Goal: Transaction & Acquisition: Book appointment/travel/reservation

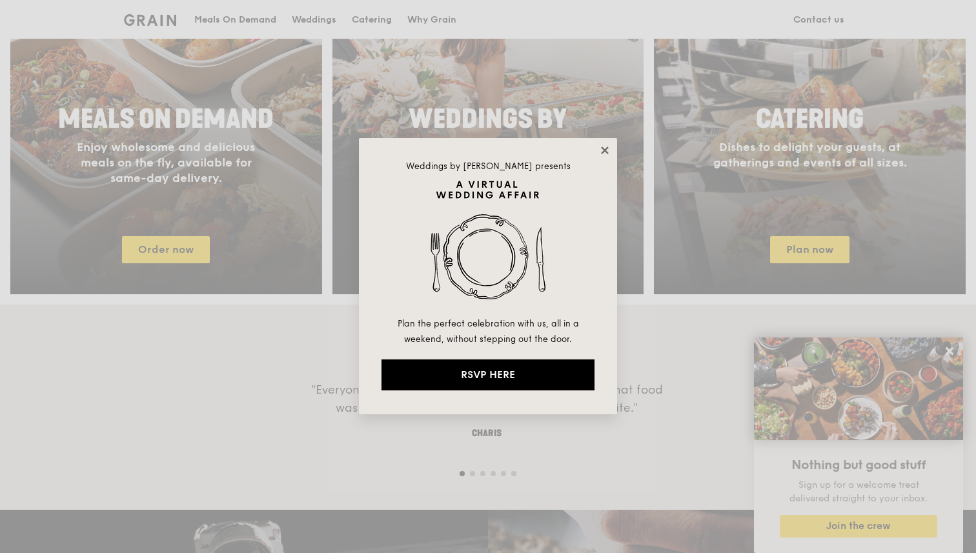
click at [601, 148] on icon at bounding box center [604, 149] width 7 height 7
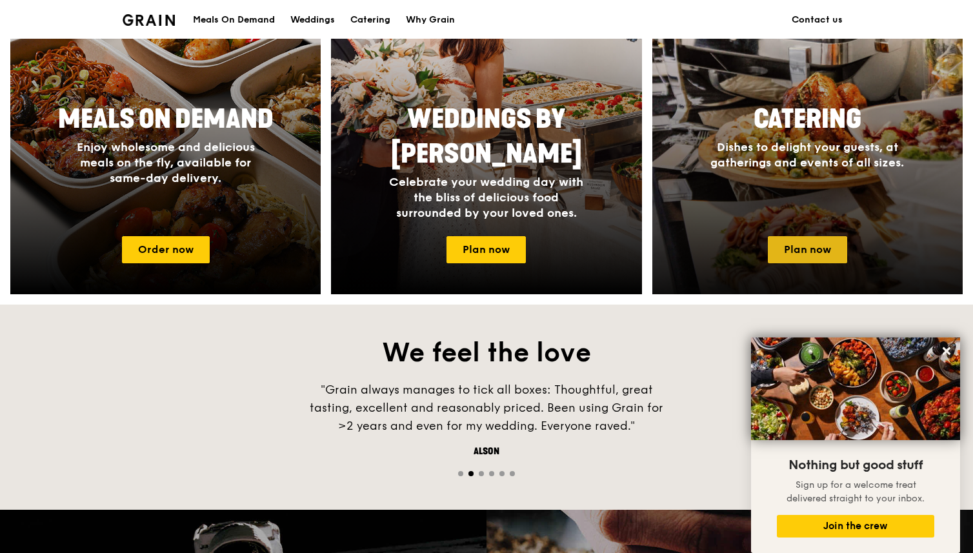
click at [823, 244] on link "Plan now" at bounding box center [807, 249] width 79 height 27
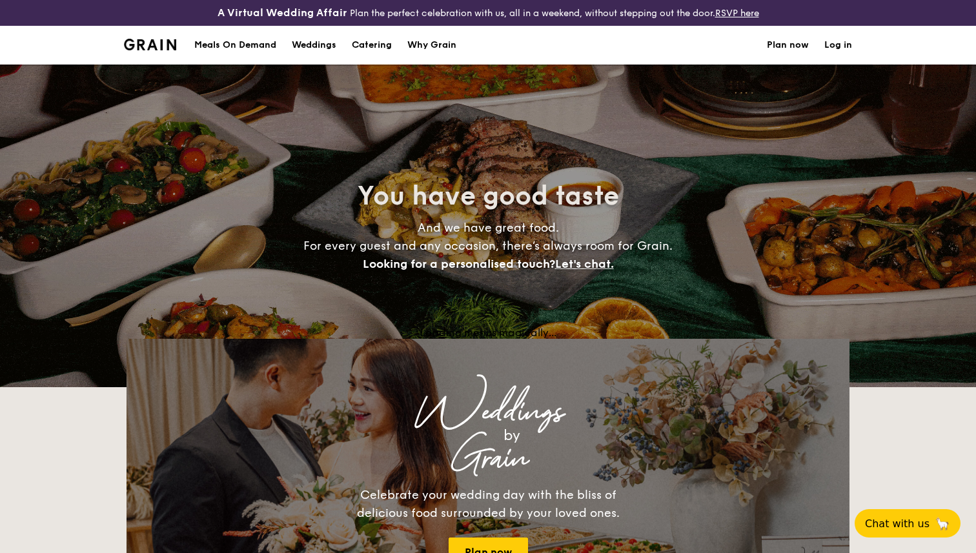
select select
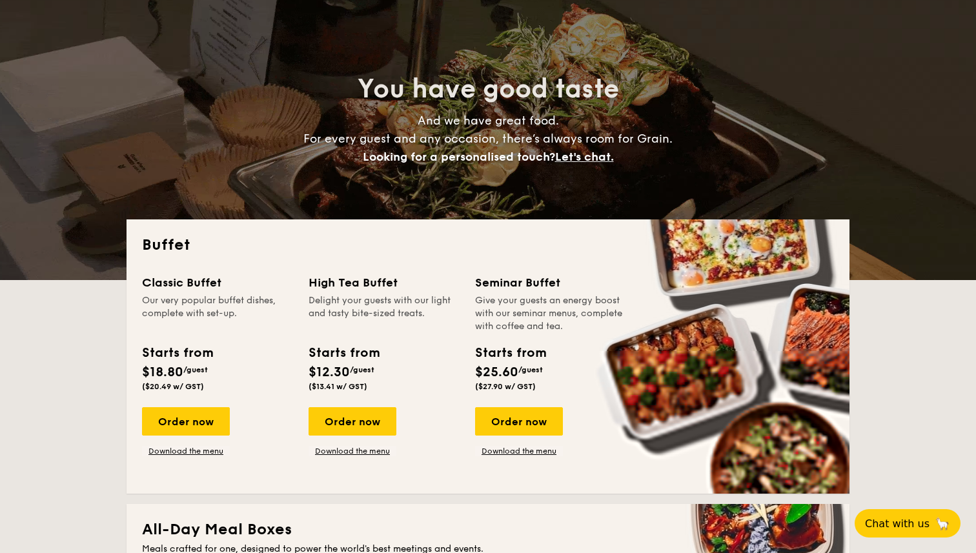
scroll to position [106, 0]
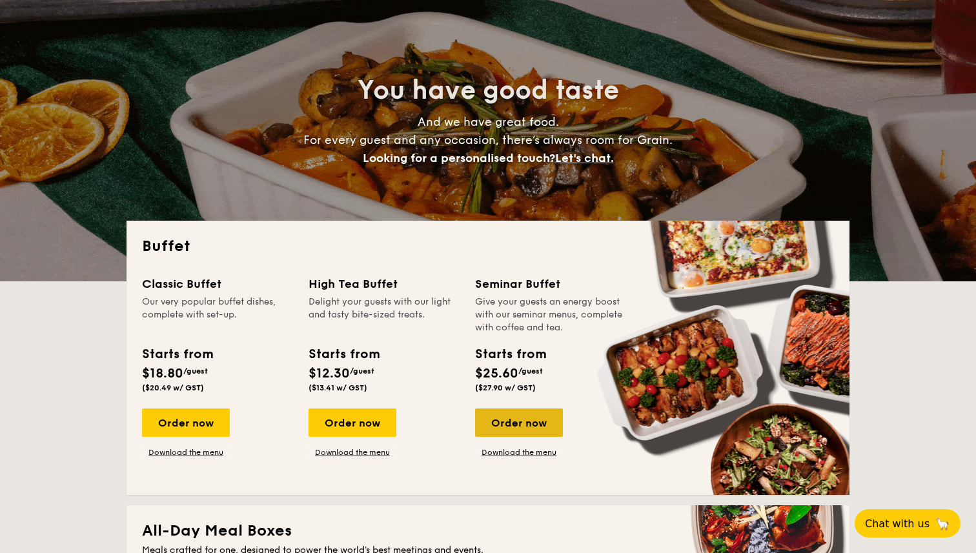
click at [516, 428] on div "Order now" at bounding box center [519, 422] width 88 height 28
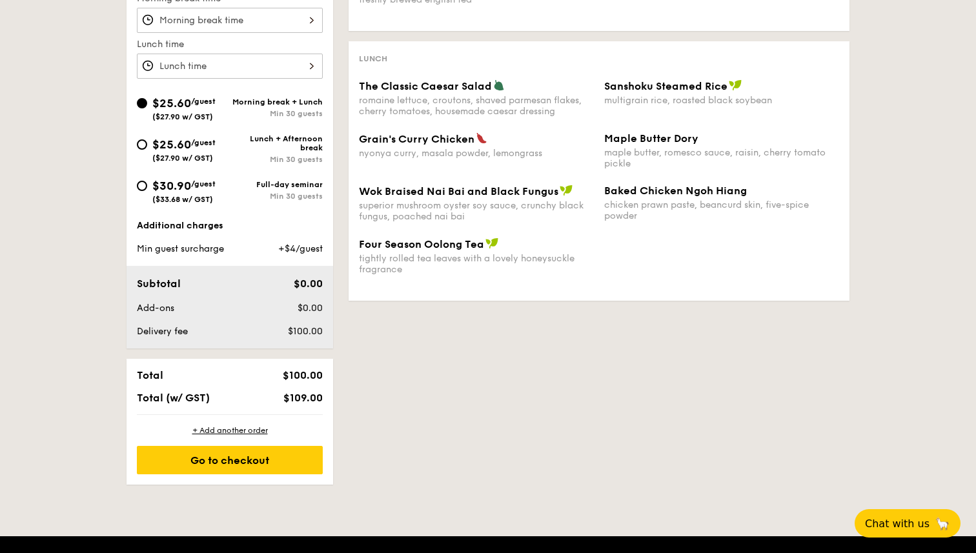
scroll to position [361, 0]
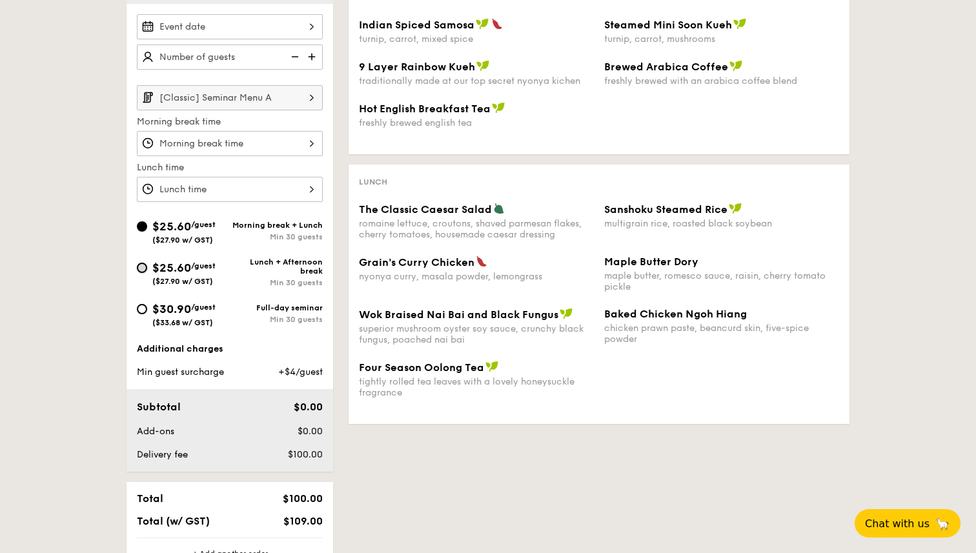
click at [143, 267] on input "$25.60 /guest ($27.90 w/ GST) Lunch + Afternoon break Min 30 guests" at bounding box center [142, 268] width 10 height 10
radio input "true"
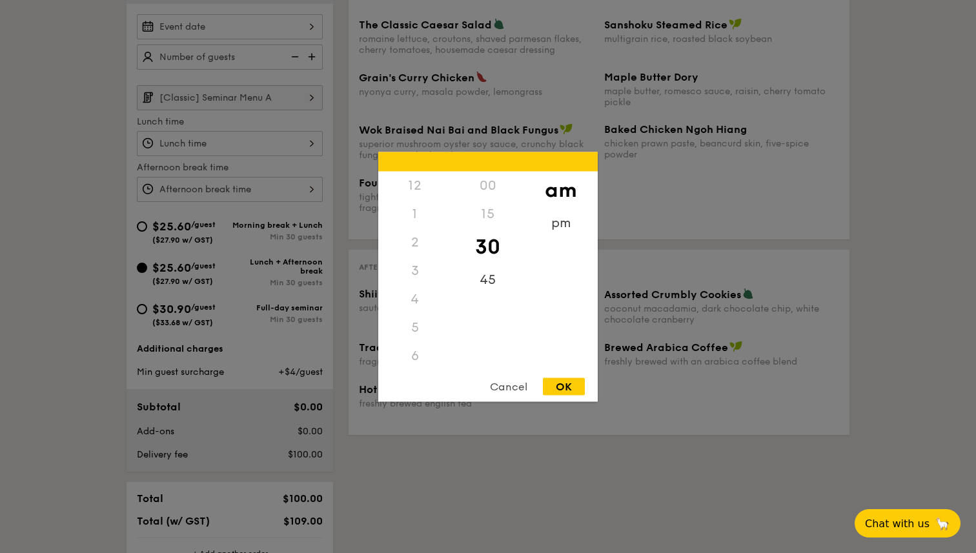
click at [239, 146] on div "12 1 2 3 4 5 6 7 8 9 10 11 00 15 30 45 am pm Cancel OK" at bounding box center [230, 143] width 186 height 25
drag, startPoint x: 409, startPoint y: 318, endPoint x: 409, endPoint y: 248, distance: 70.3
click at [409, 248] on div "12 1 2 3 4 5 6 7 8 9 10 11" at bounding box center [414, 269] width 73 height 197
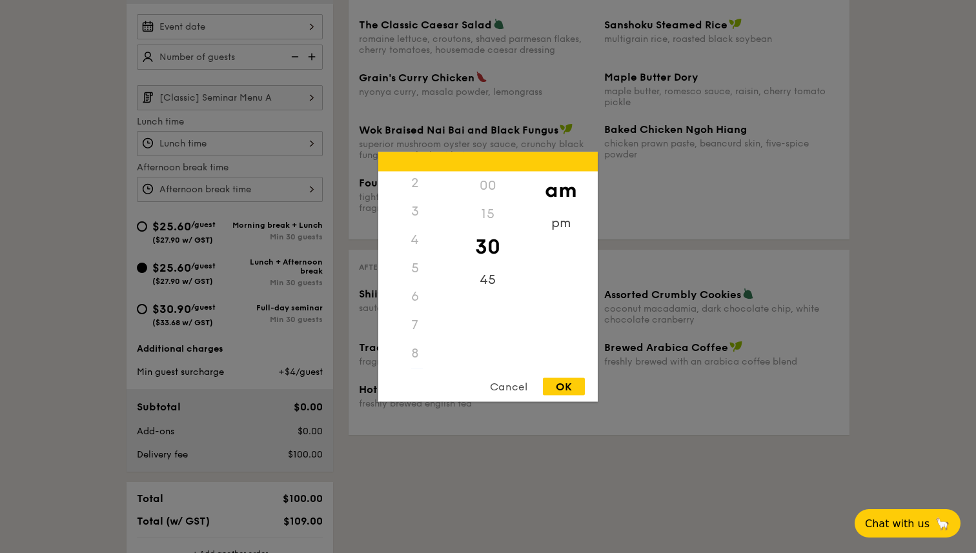
click at [416, 216] on div "3" at bounding box center [414, 211] width 73 height 28
click at [412, 210] on div "3" at bounding box center [414, 211] width 73 height 28
click at [549, 221] on div "pm" at bounding box center [560, 226] width 73 height 37
click at [415, 210] on div "3" at bounding box center [414, 211] width 73 height 28
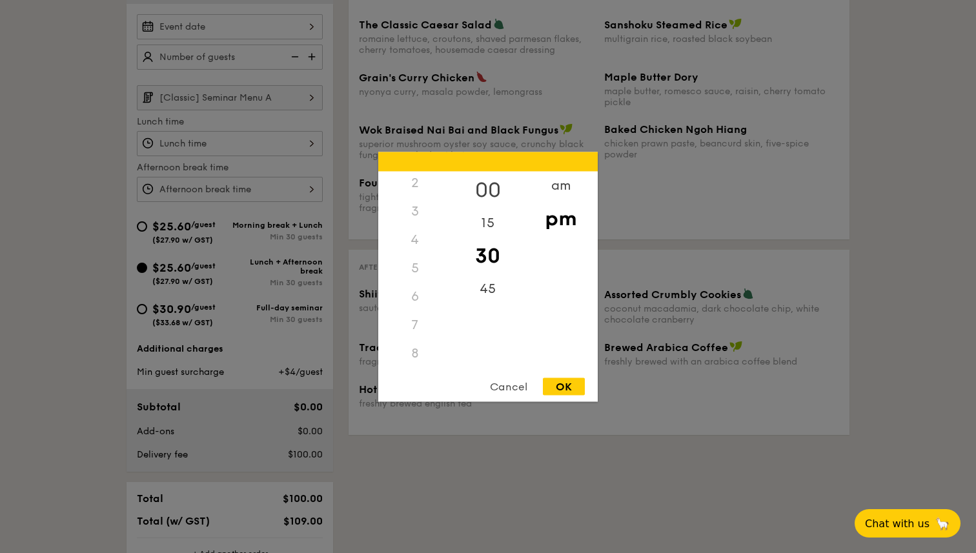
click at [492, 188] on div "00" at bounding box center [487, 189] width 73 height 37
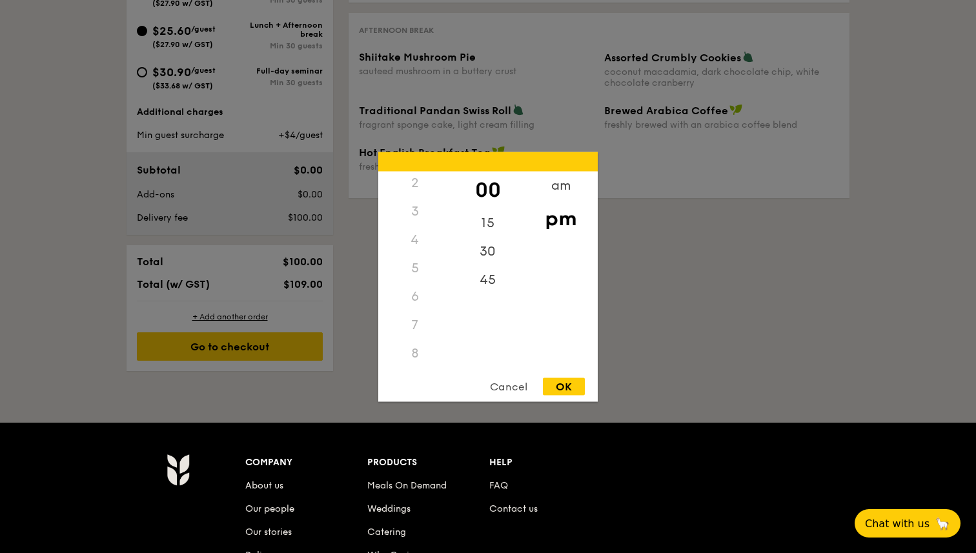
scroll to position [144, 0]
click at [409, 356] on div "11" at bounding box center [414, 353] width 73 height 28
click at [414, 212] on div "1" at bounding box center [414, 217] width 73 height 37
click at [490, 252] on div "30" at bounding box center [487, 255] width 73 height 37
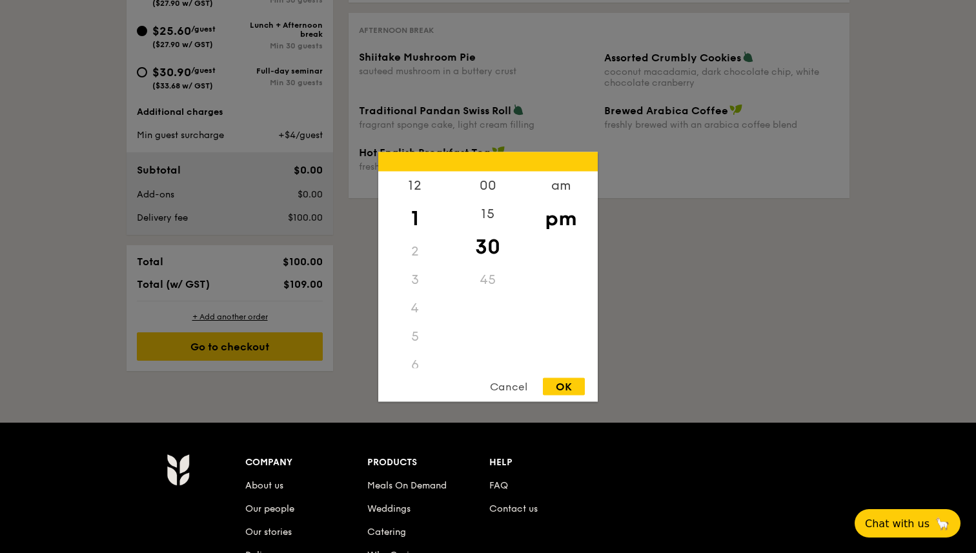
click at [567, 390] on div "OK" at bounding box center [564, 386] width 42 height 17
type input "1:30PM"
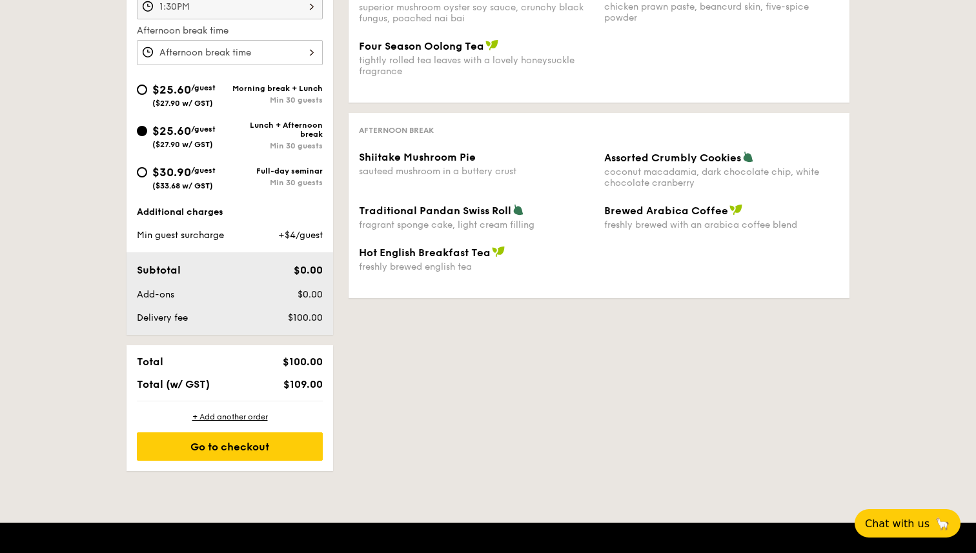
scroll to position [437, 0]
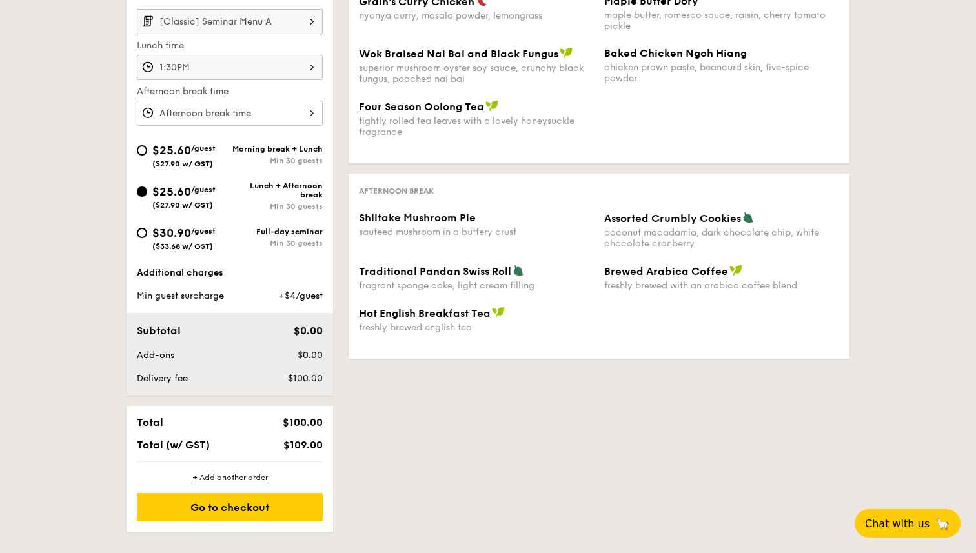
click at [168, 233] on span "$30.90" at bounding box center [171, 233] width 39 height 14
click at [147, 233] on input "$30.90 /guest ($33.68 w/ GST) Full-day seminar Min 30 guests" at bounding box center [142, 233] width 10 height 10
radio input "true"
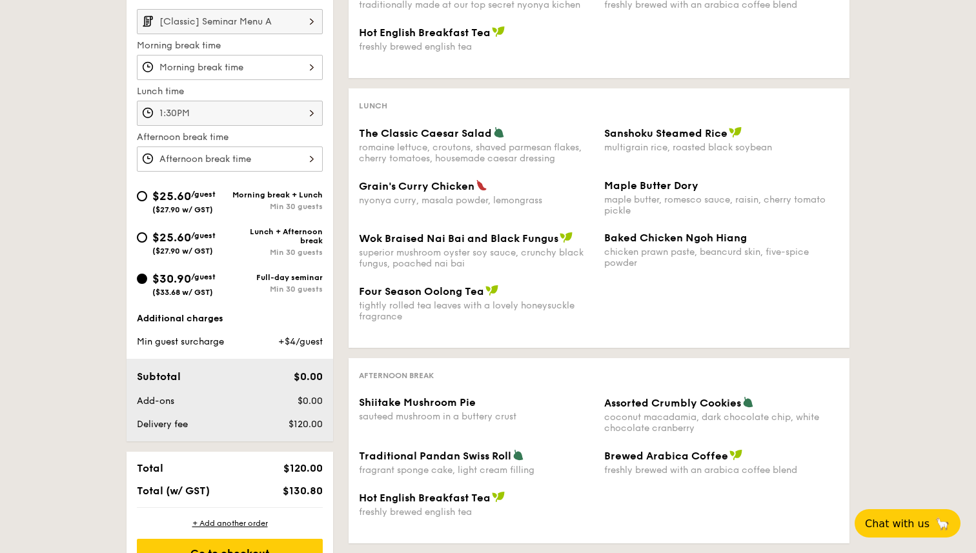
click at [177, 230] on div "$25.60 /guest ($27.90 w/ GST)" at bounding box center [183, 241] width 63 height 27
click at [147, 232] on input "$25.60 /guest ($27.90 w/ GST) Lunch + Afternoon break Min 30 guests" at bounding box center [142, 237] width 10 height 10
radio input "true"
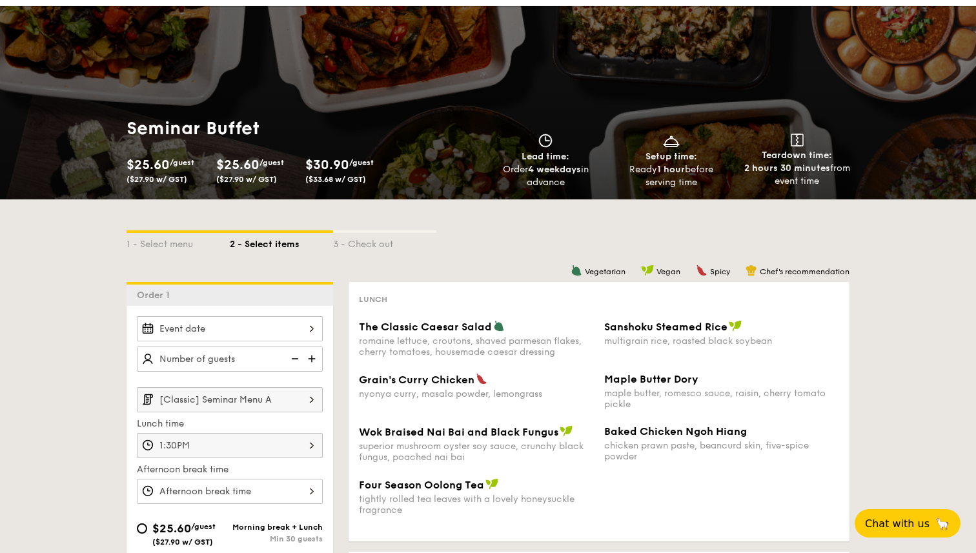
scroll to position [0, 0]
